Goal: Find specific page/section: Locate item on page

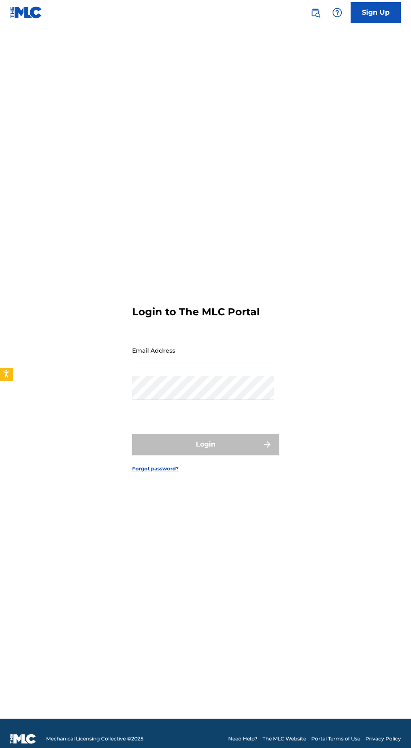
click at [233, 362] on input "Email Address" at bounding box center [203, 350] width 142 height 24
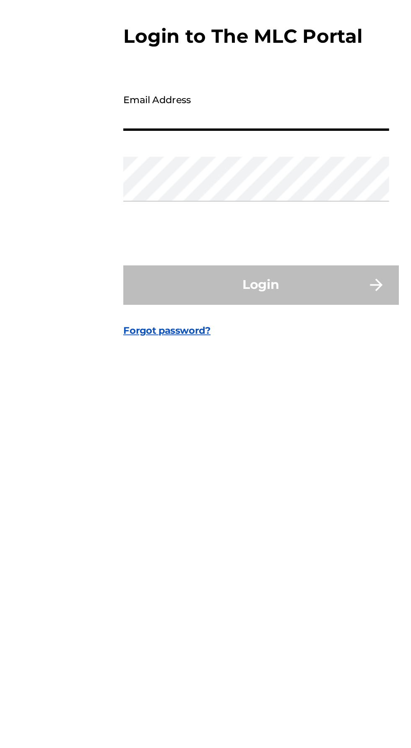
type input "[EMAIL_ADDRESS][DOMAIN_NAME]"
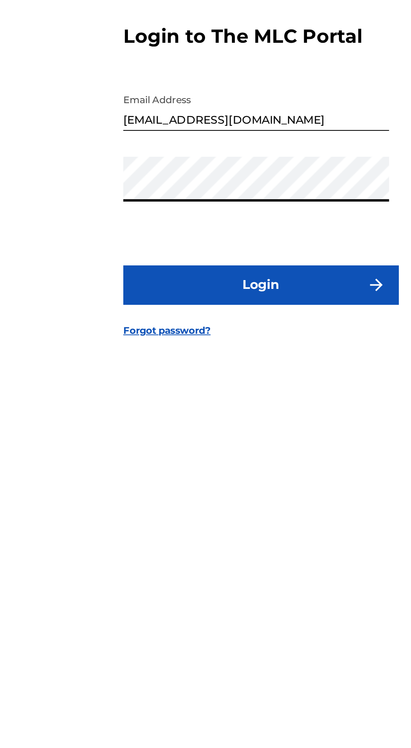
click at [251, 455] on button "Login" at bounding box center [205, 444] width 147 height 21
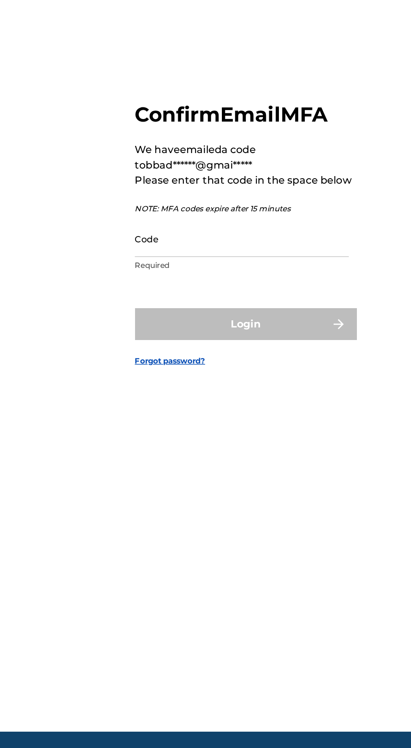
scroll to position [4, 0]
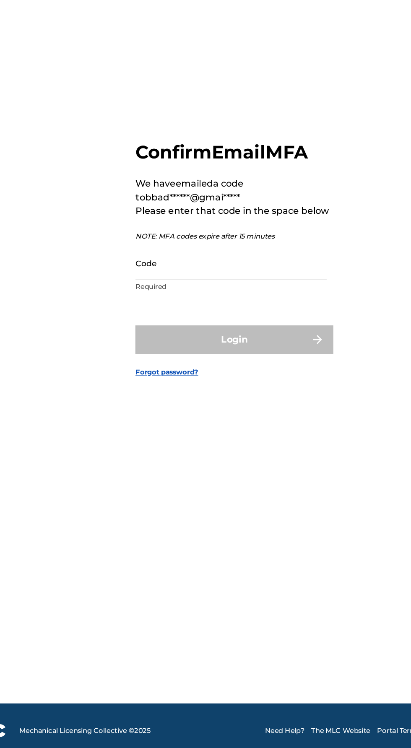
click at [217, 400] on input "Code" at bounding box center [203, 388] width 142 height 24
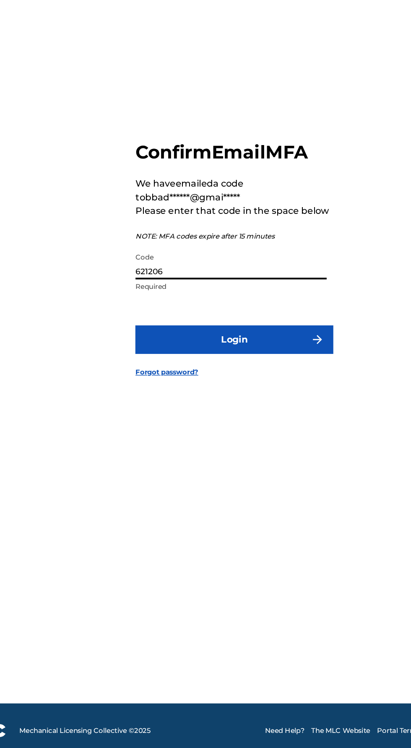
type input "621206"
click at [264, 450] on img "submit" at bounding box center [267, 445] width 10 height 10
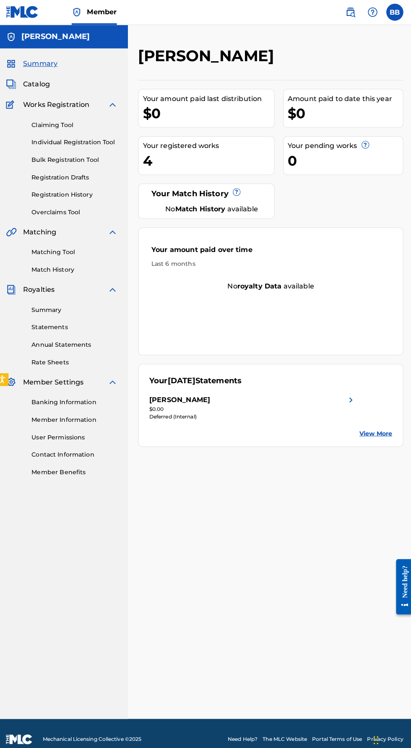
click at [44, 84] on span "Catalog" at bounding box center [40, 83] width 26 height 10
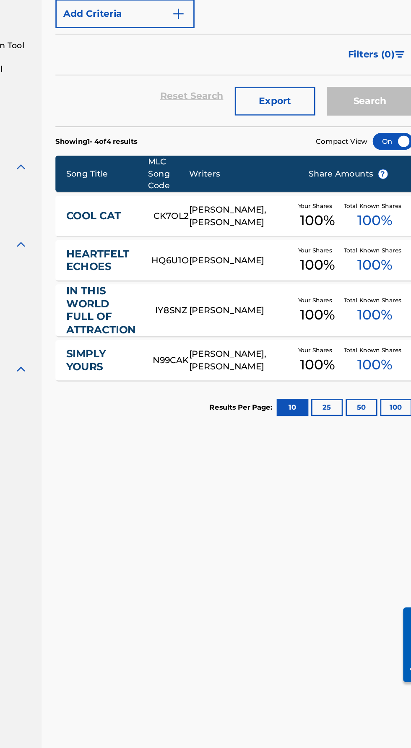
click at [153, 378] on link "SIMPLY YOURS" at bounding box center [174, 370] width 52 height 19
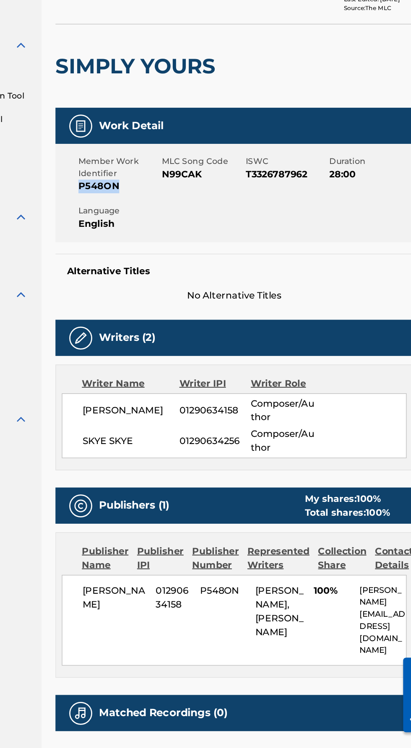
copy span "P548ON"
